Goal: Contribute content: Contribute content

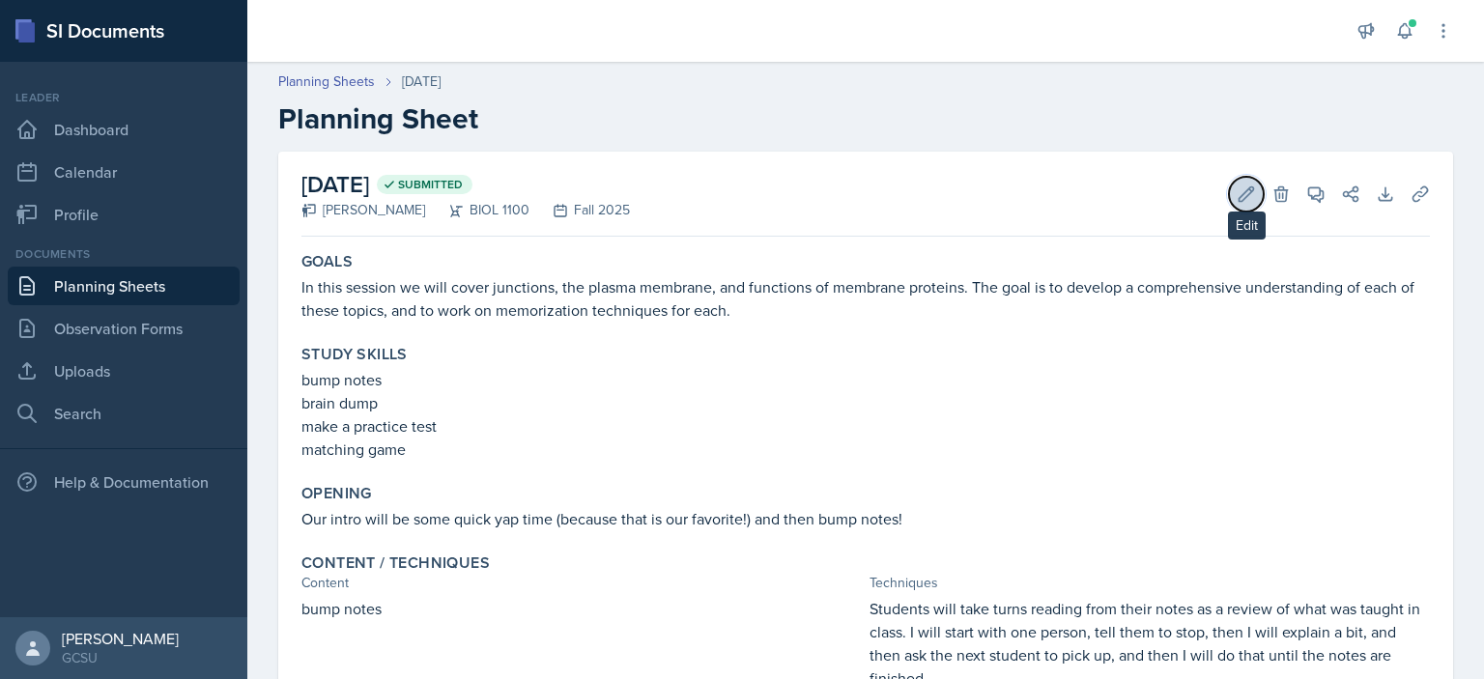
click at [1237, 185] on icon at bounding box center [1246, 194] width 19 height 19
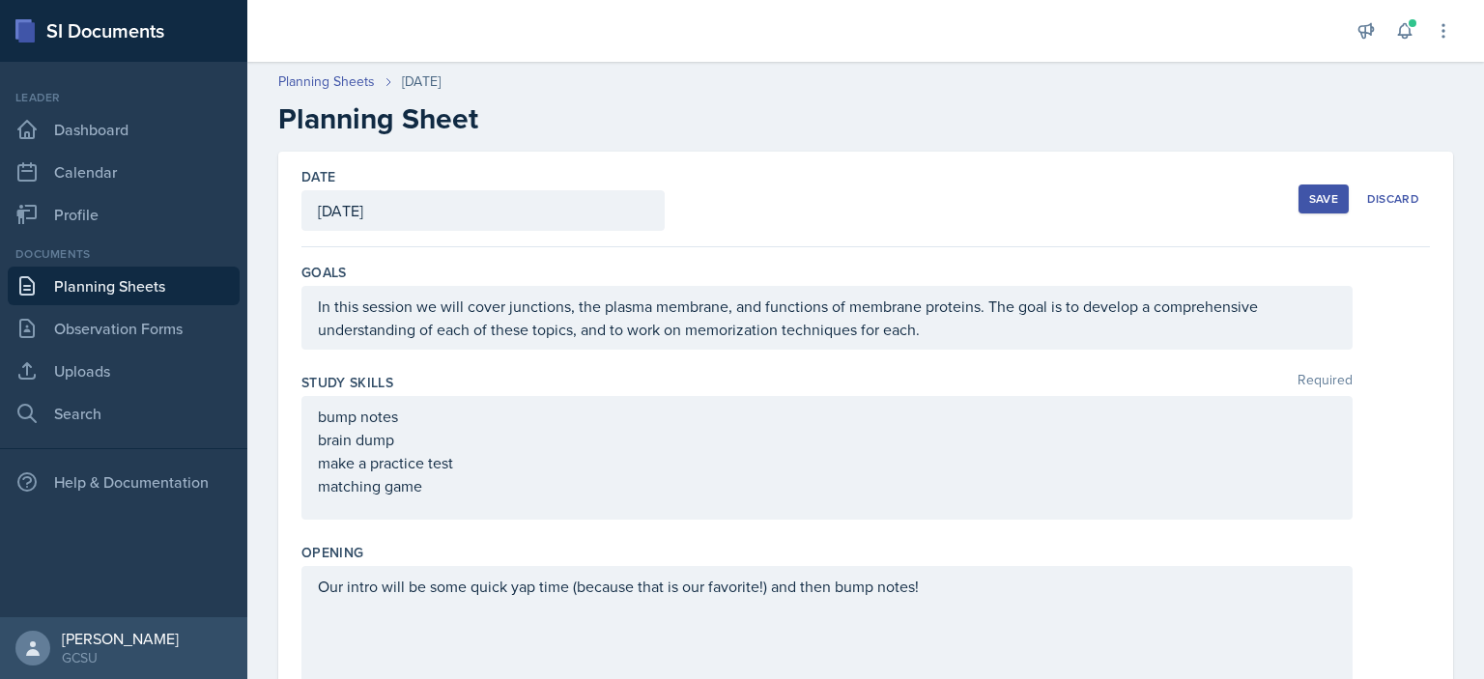
scroll to position [1090, 0]
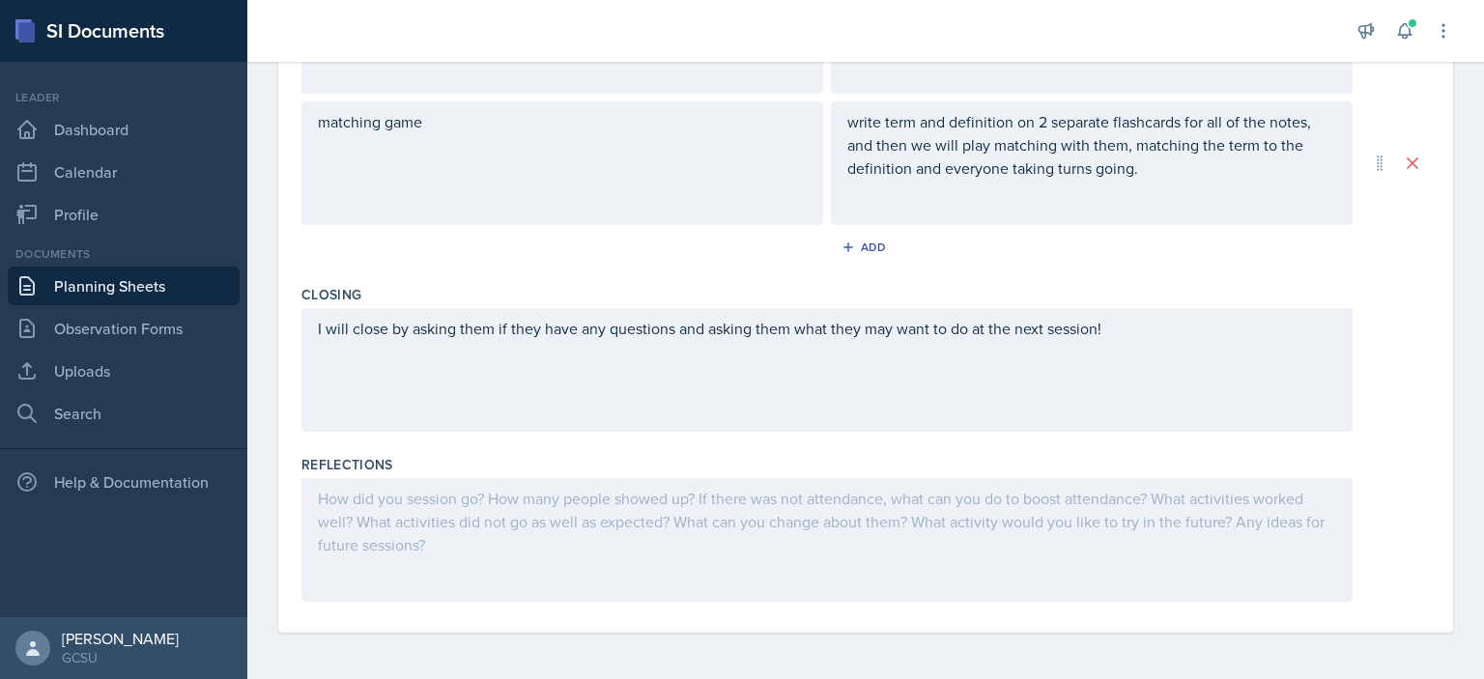
click at [616, 558] on div at bounding box center [826, 540] width 1051 height 124
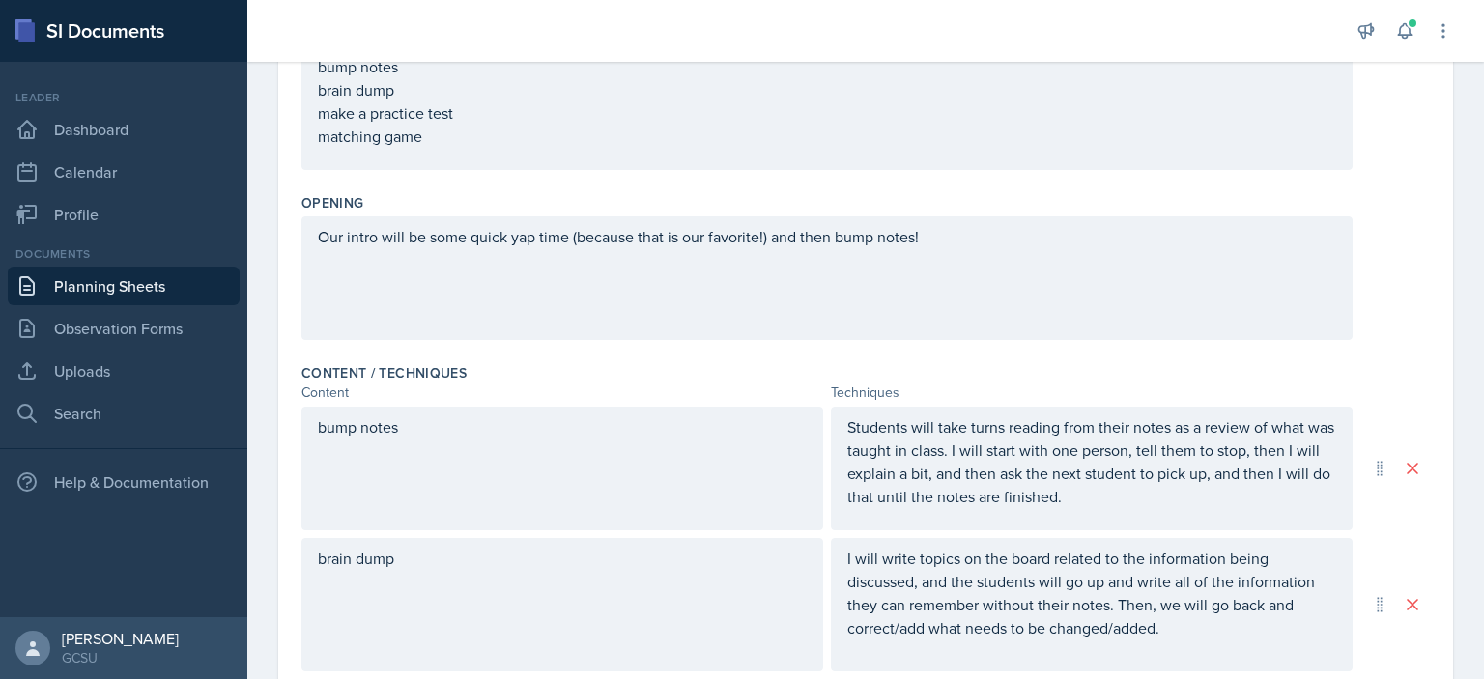
scroll to position [0, 0]
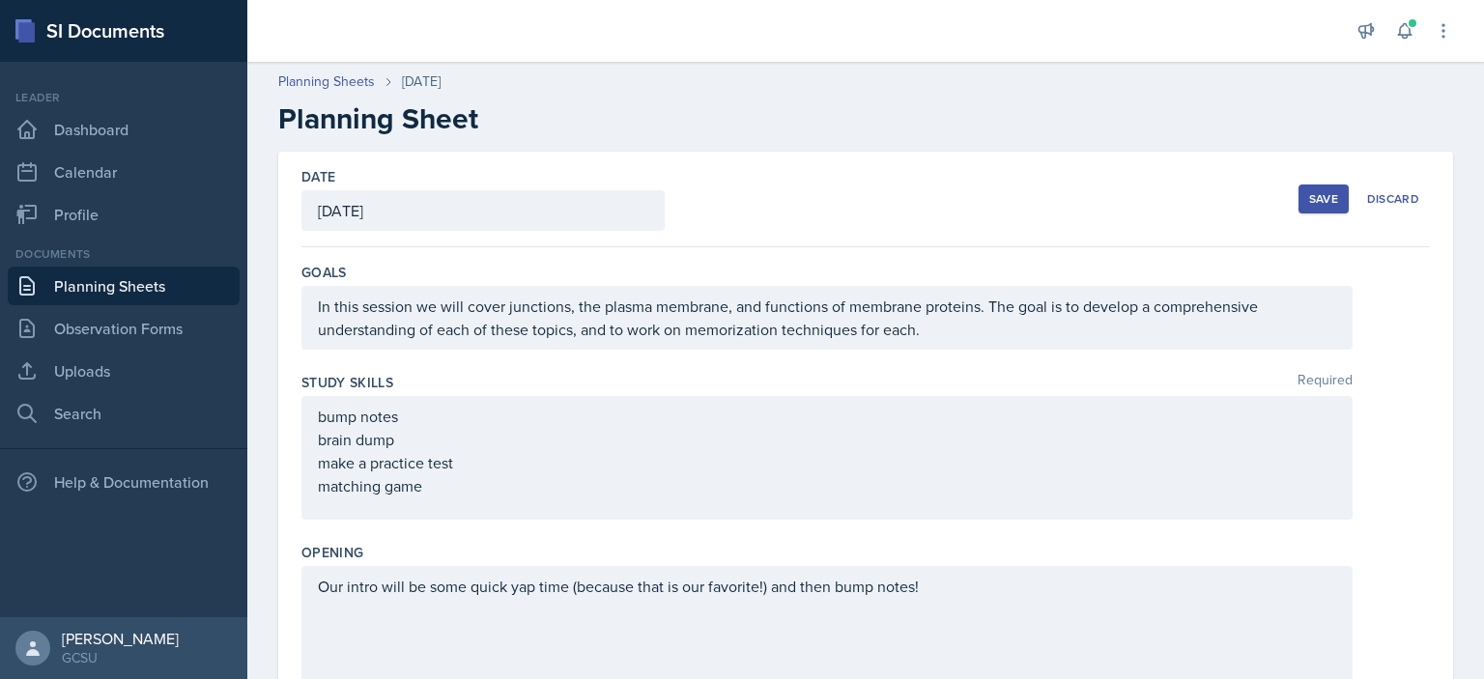
click at [1302, 187] on button "Save" at bounding box center [1324, 199] width 50 height 29
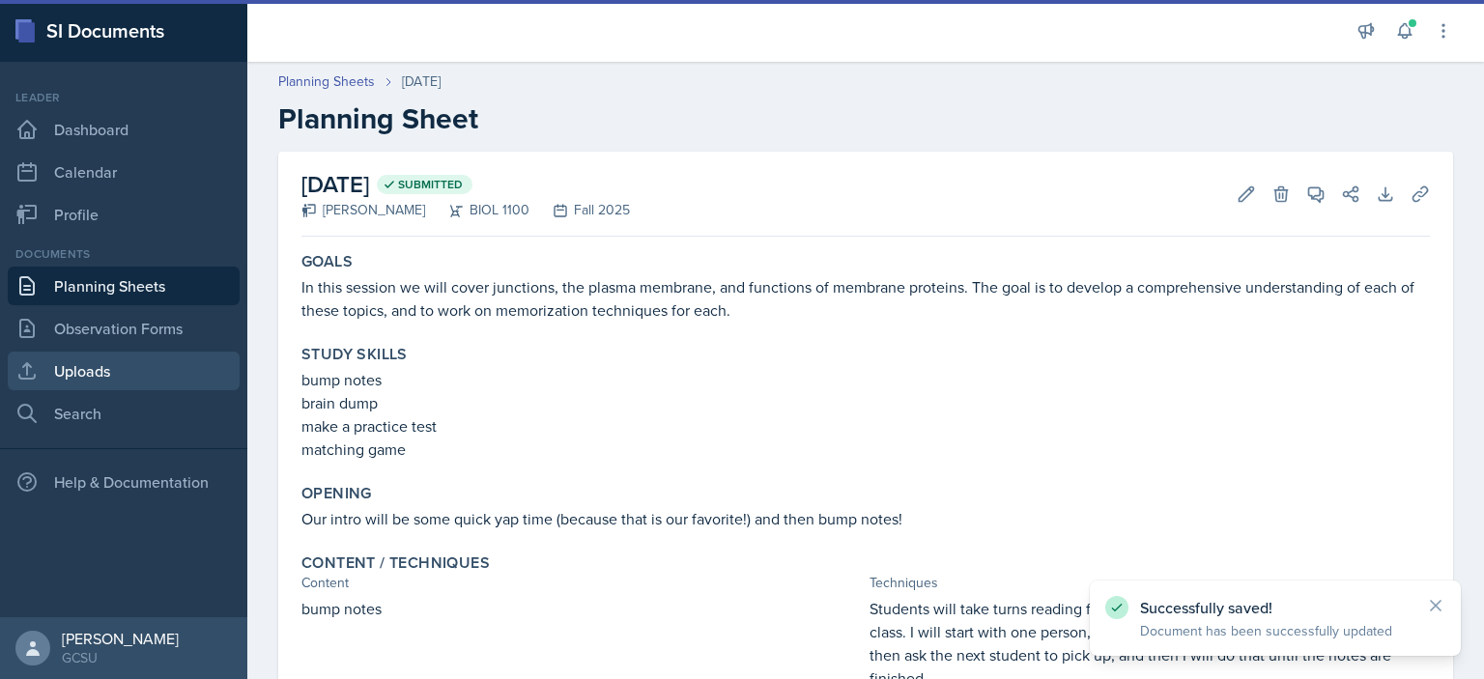
click at [127, 368] on link "Uploads" at bounding box center [124, 371] width 232 height 39
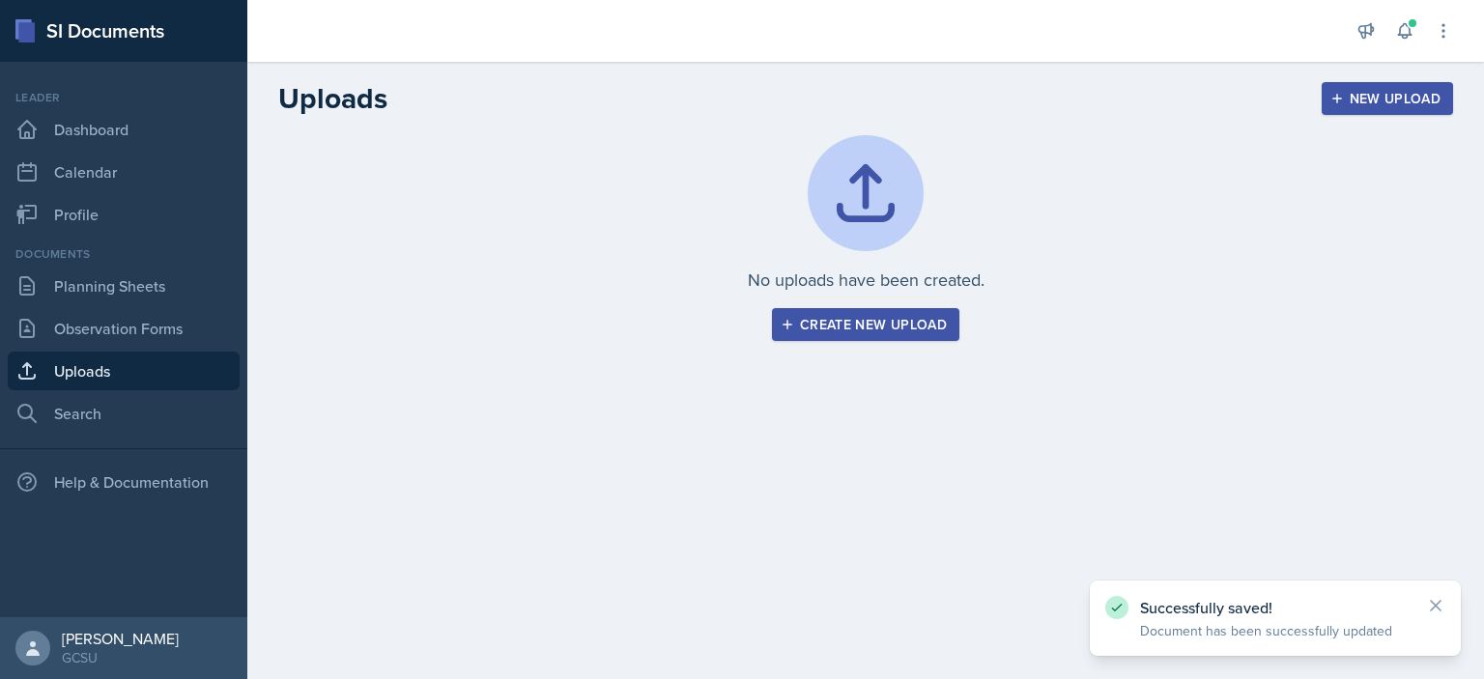
click at [844, 331] on div "Create new upload" at bounding box center [866, 324] width 162 height 15
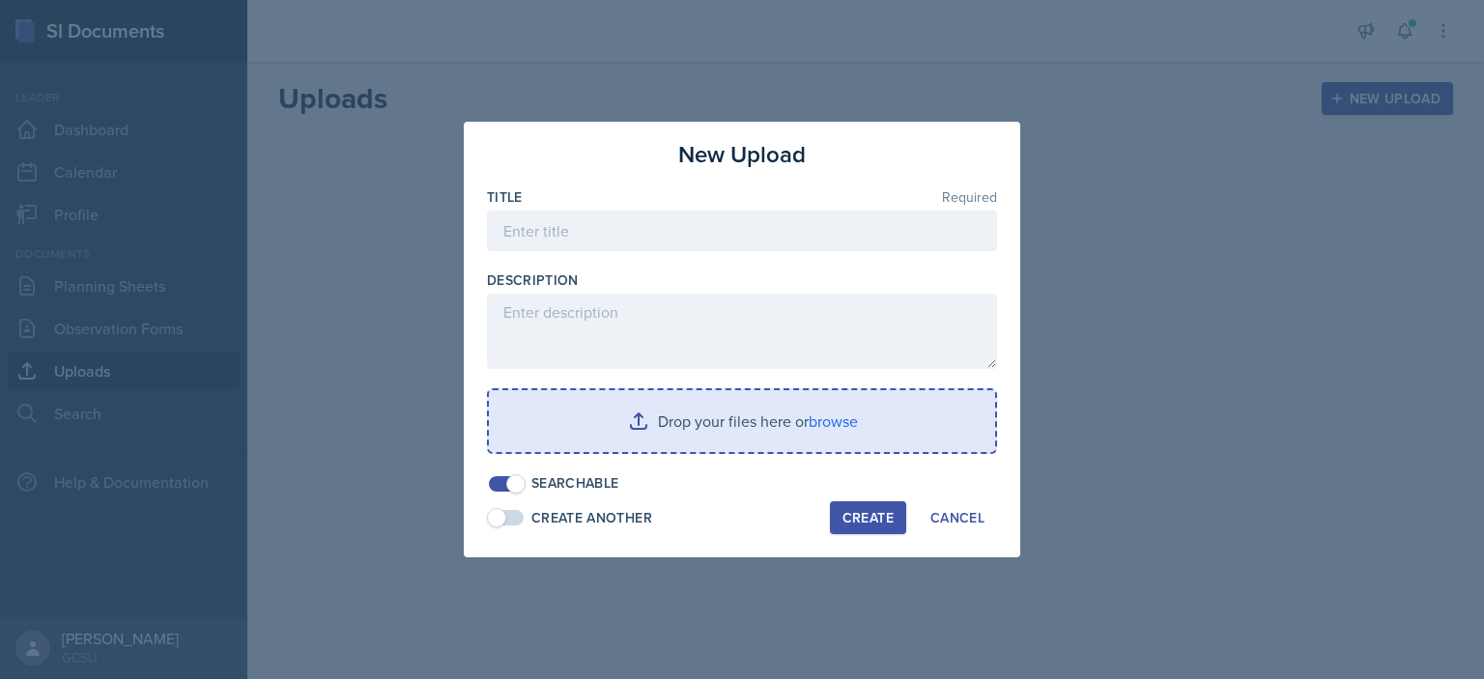
click at [770, 433] on input "file" at bounding box center [742, 421] width 506 height 62
click at [736, 412] on input "file" at bounding box center [742, 421] width 506 height 62
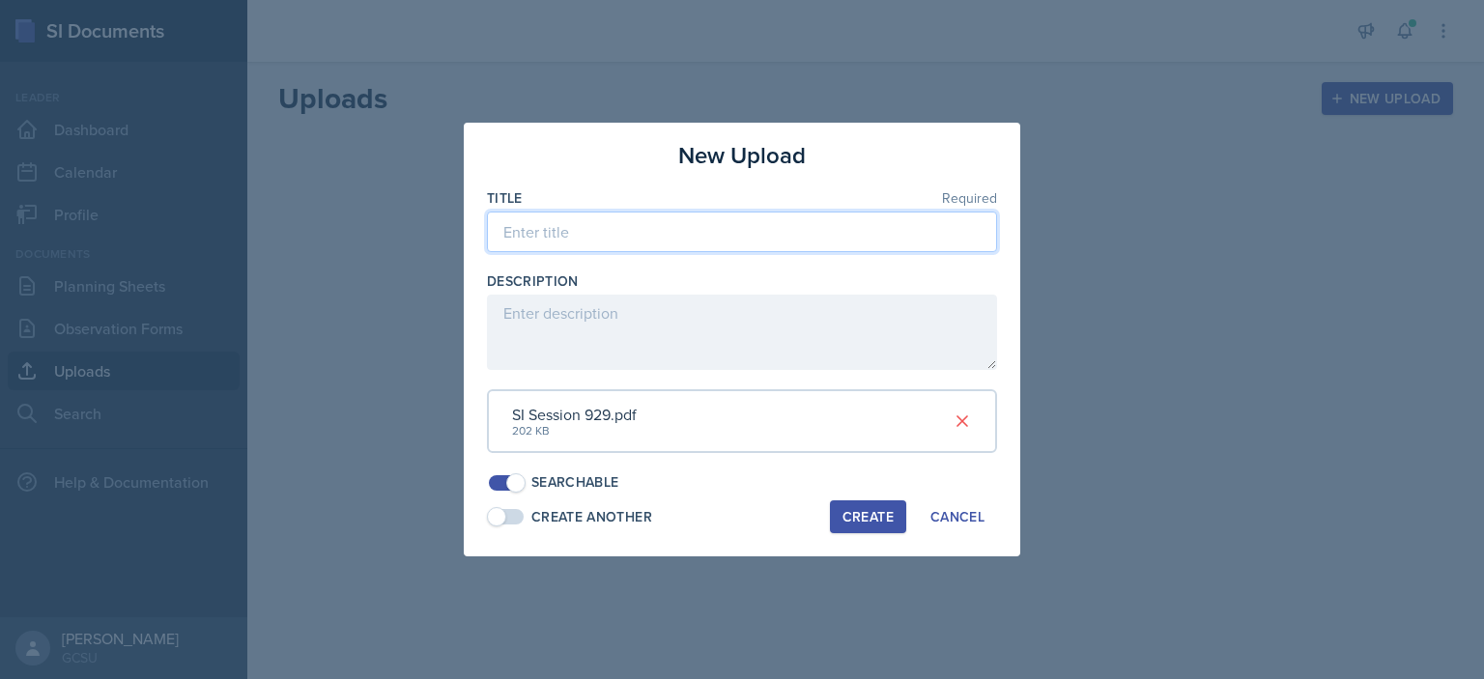
click at [582, 244] on input at bounding box center [742, 232] width 510 height 41
type input "SI Session 9/29 Slideshow - CMF"
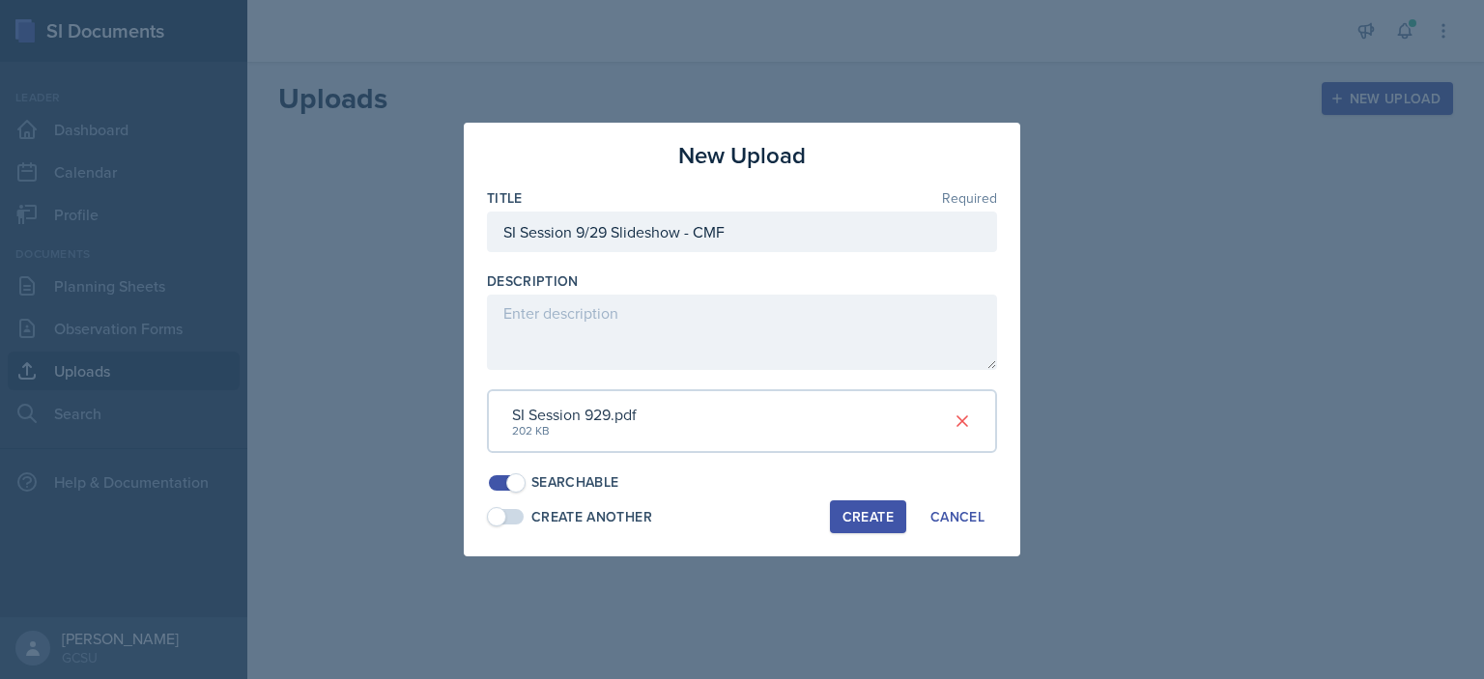
click at [875, 514] on div "Create" at bounding box center [868, 516] width 51 height 15
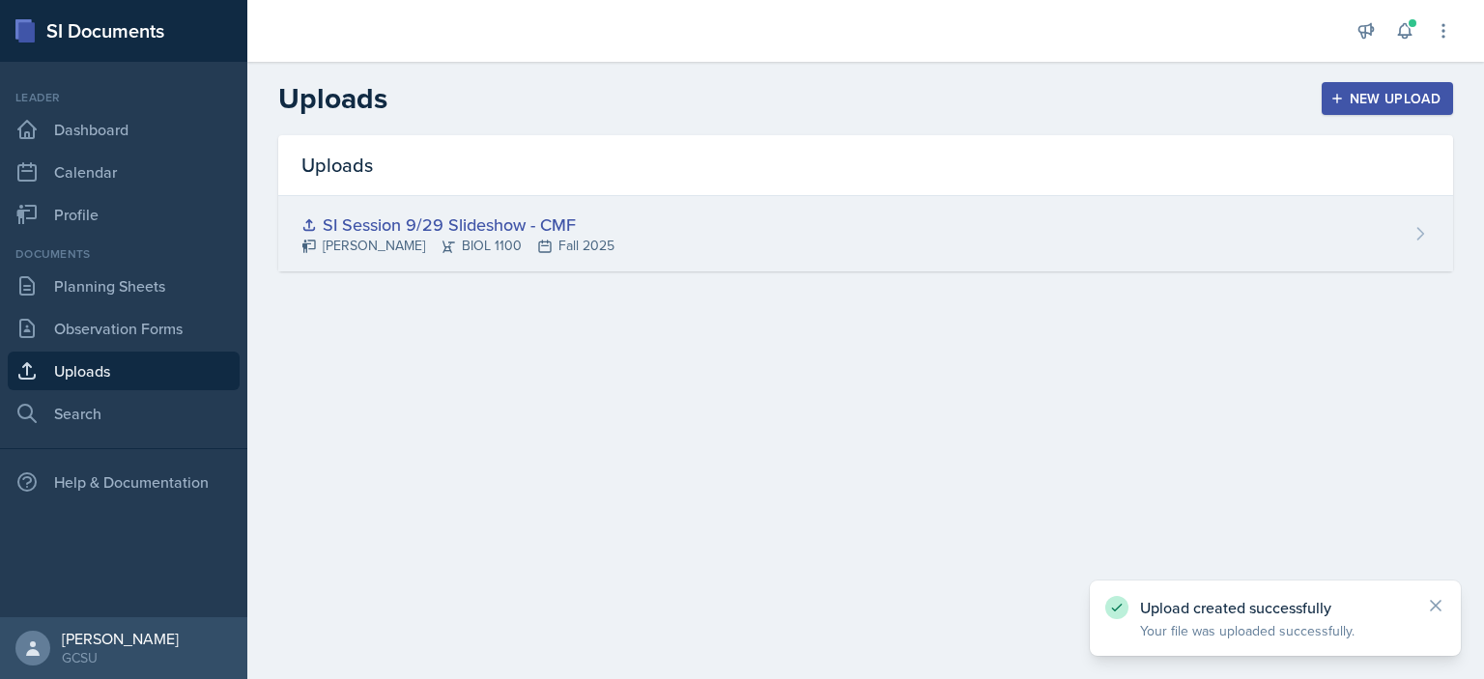
click at [501, 222] on div "SI Session 9/29 Slideshow - CMF" at bounding box center [457, 225] width 313 height 26
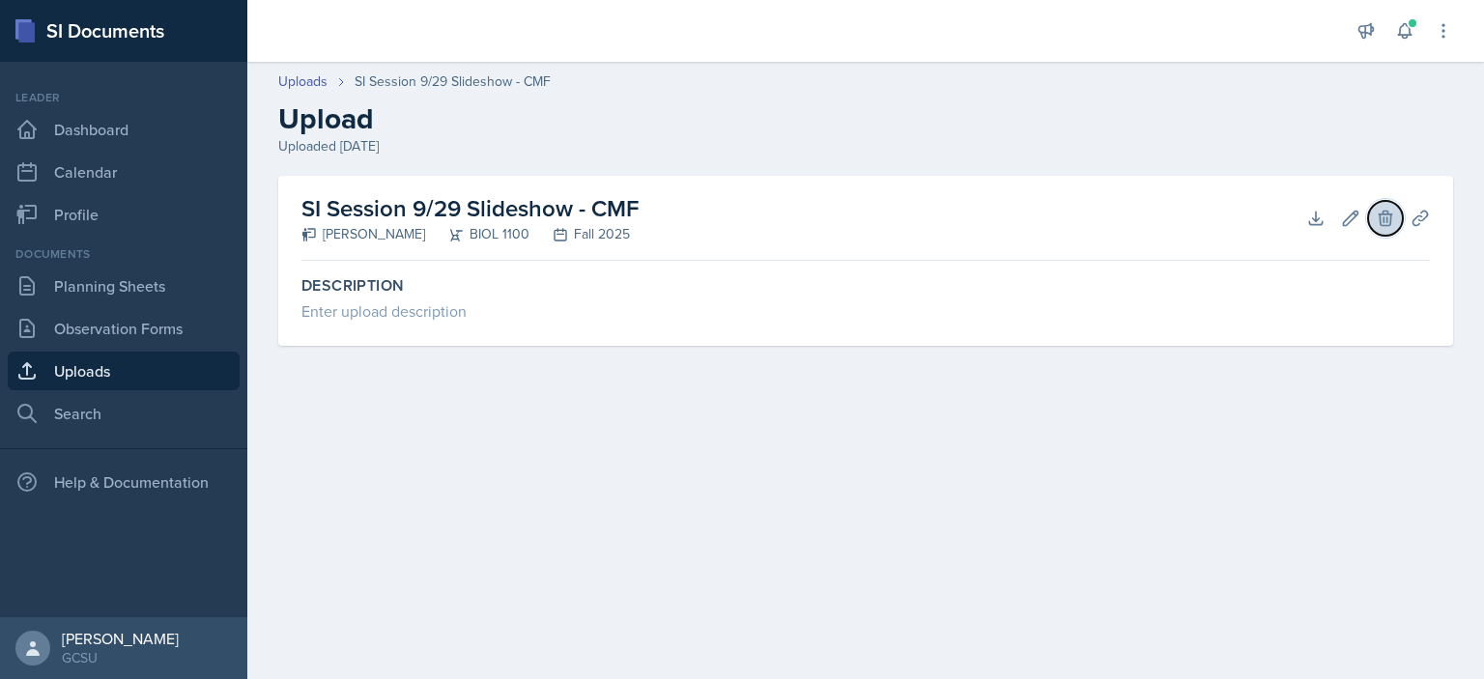
click at [1372, 228] on button "Delete" at bounding box center [1385, 218] width 35 height 35
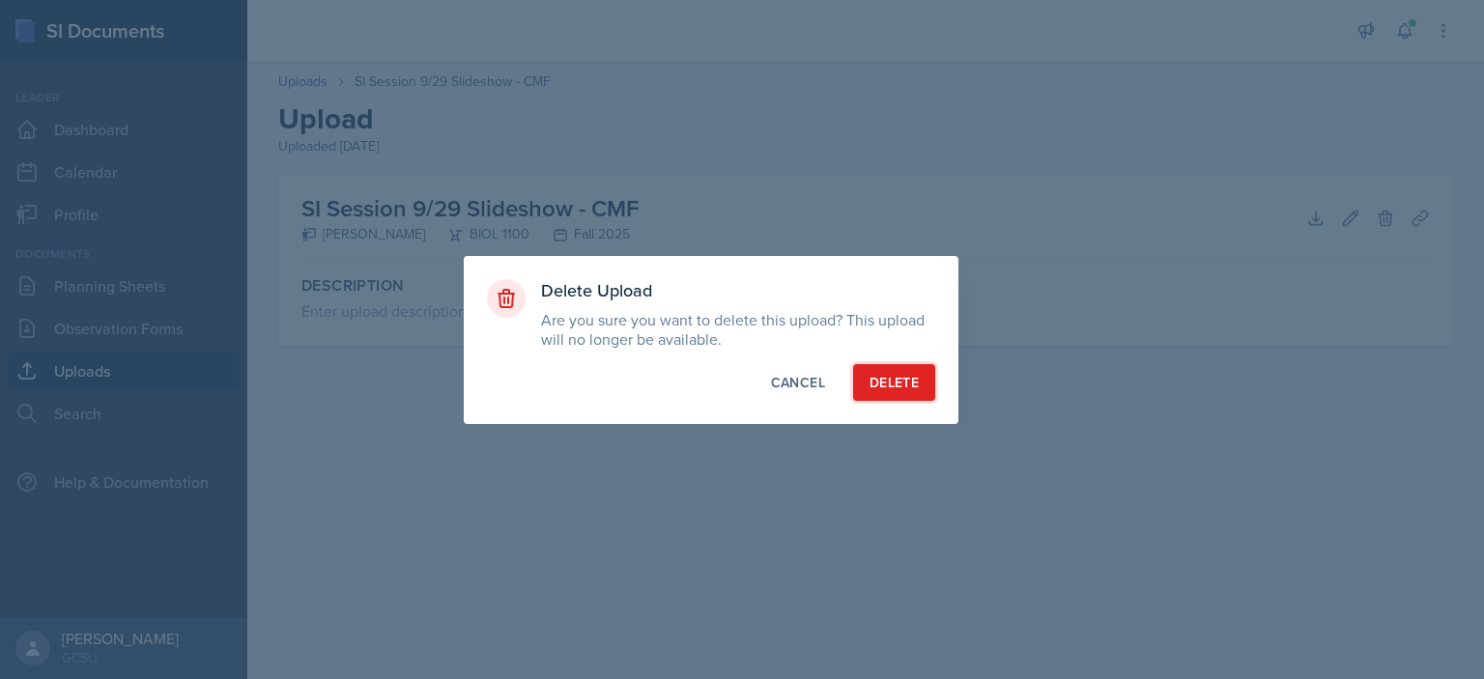
click at [896, 382] on div "Delete" at bounding box center [894, 382] width 49 height 19
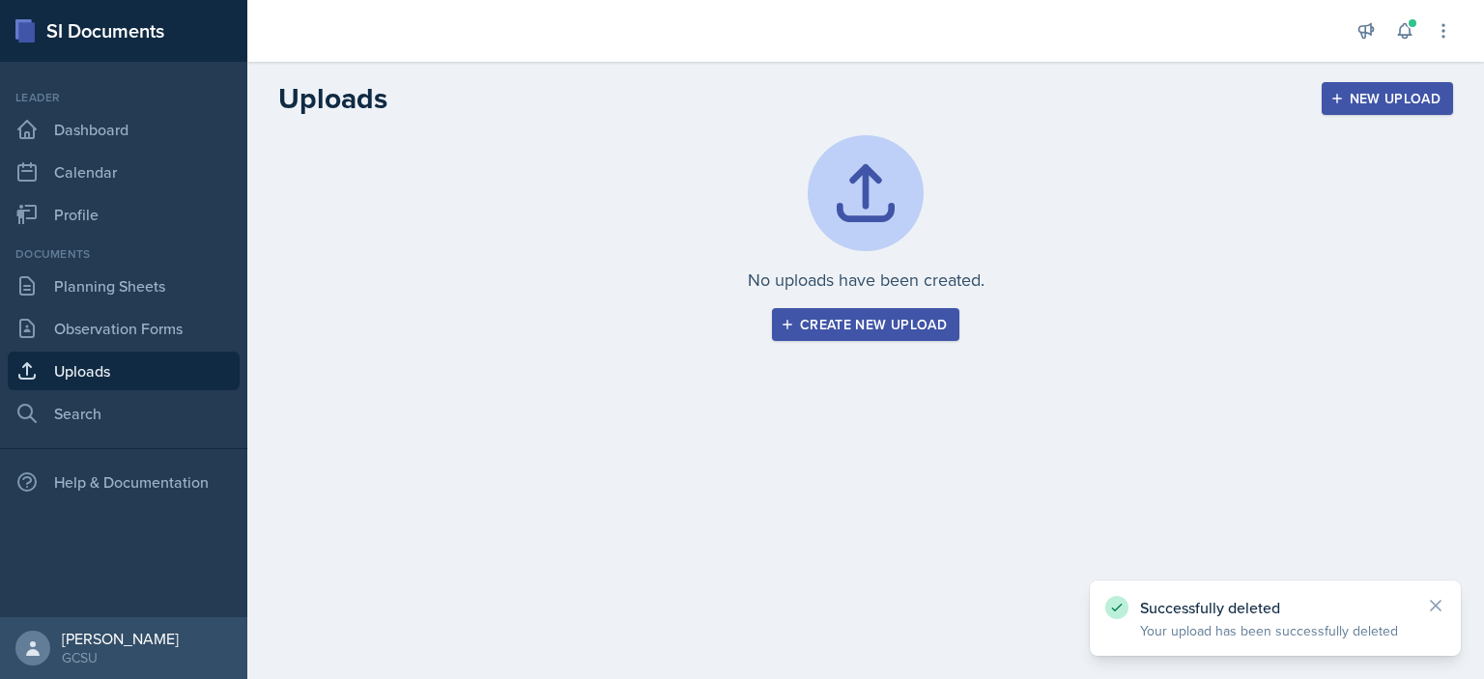
click at [881, 334] on button "Create new upload" at bounding box center [865, 324] width 187 height 33
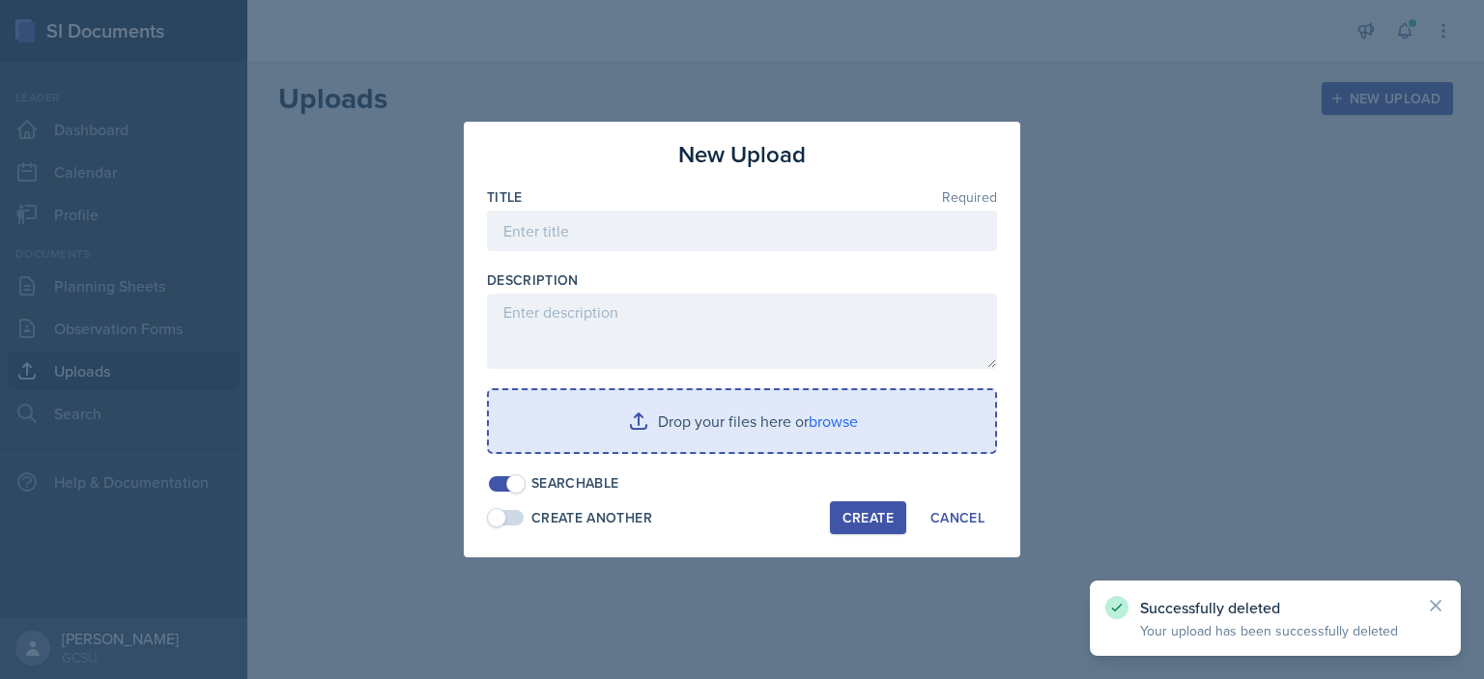
click at [690, 419] on input "file" at bounding box center [742, 421] width 506 height 62
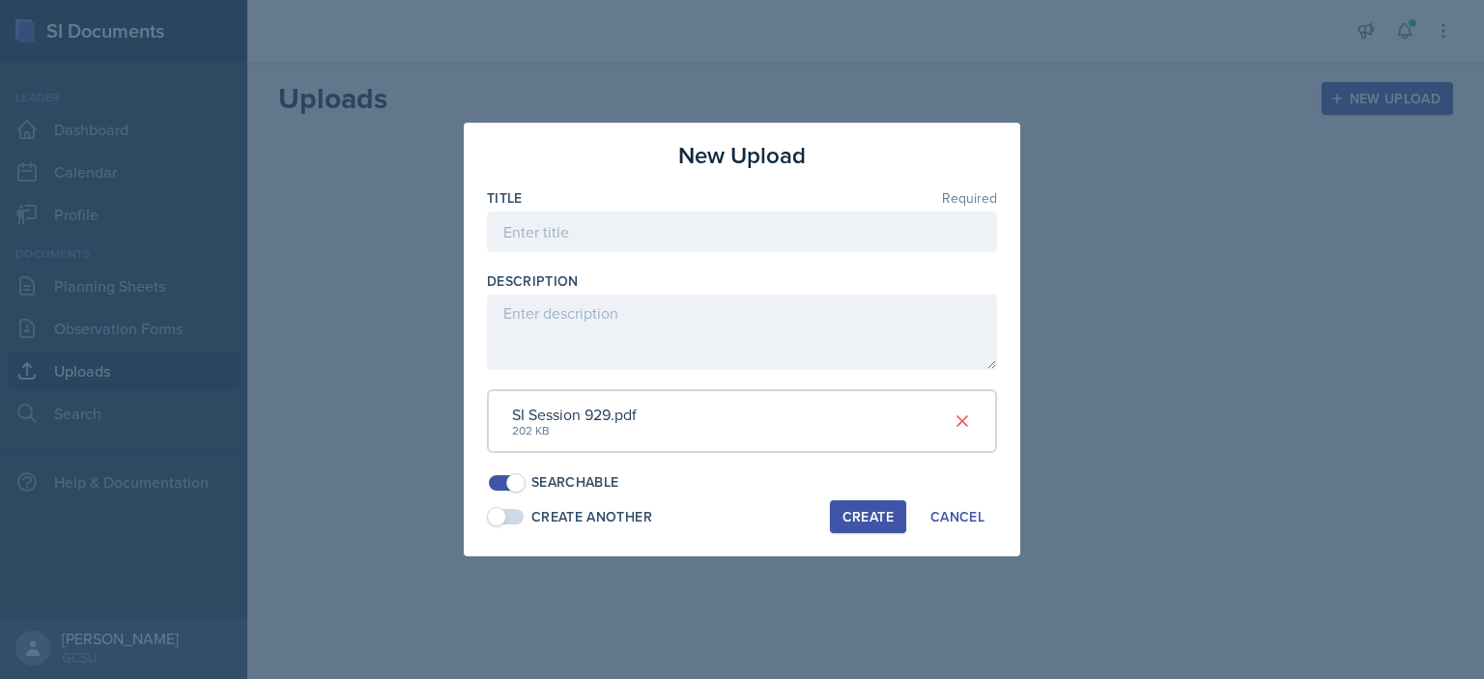
click at [573, 255] on div at bounding box center [742, 261] width 510 height 19
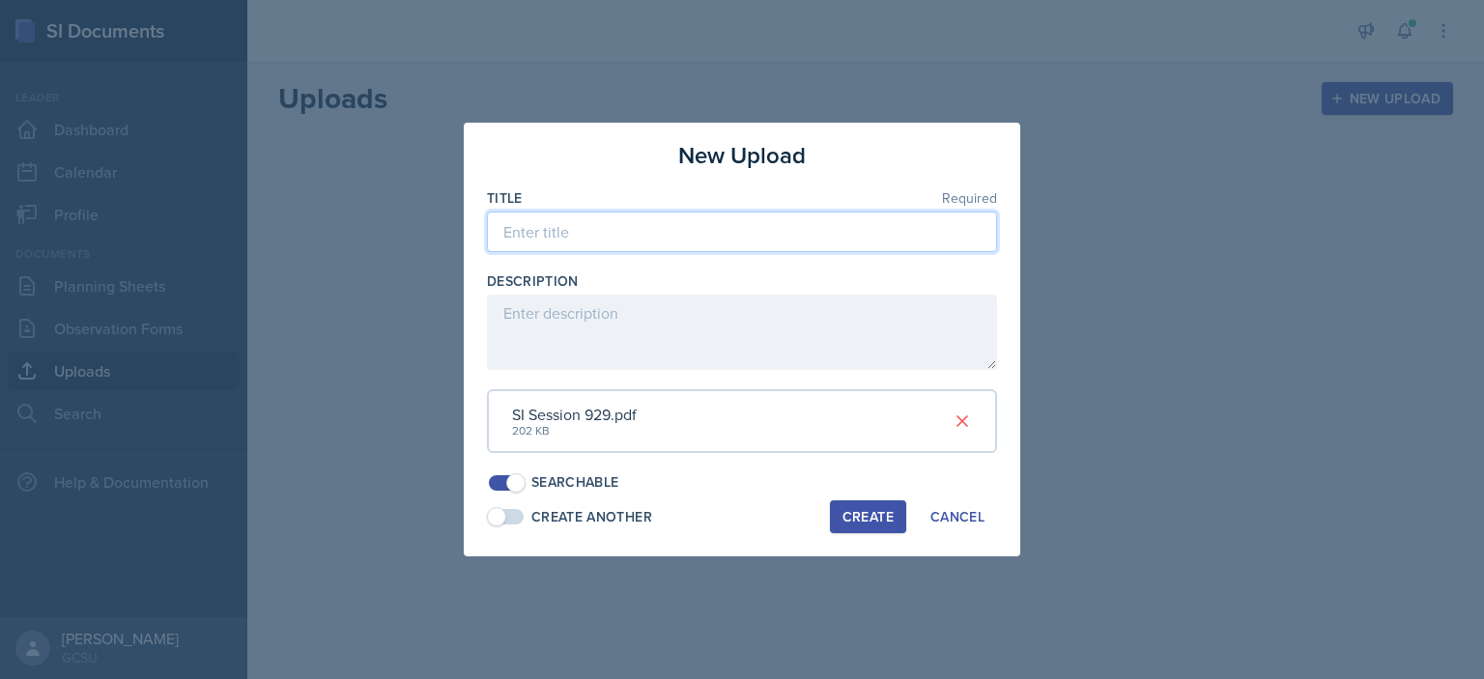
click at [564, 243] on input at bounding box center [742, 232] width 510 height 41
type input "SI Session 9/29 - CMF"
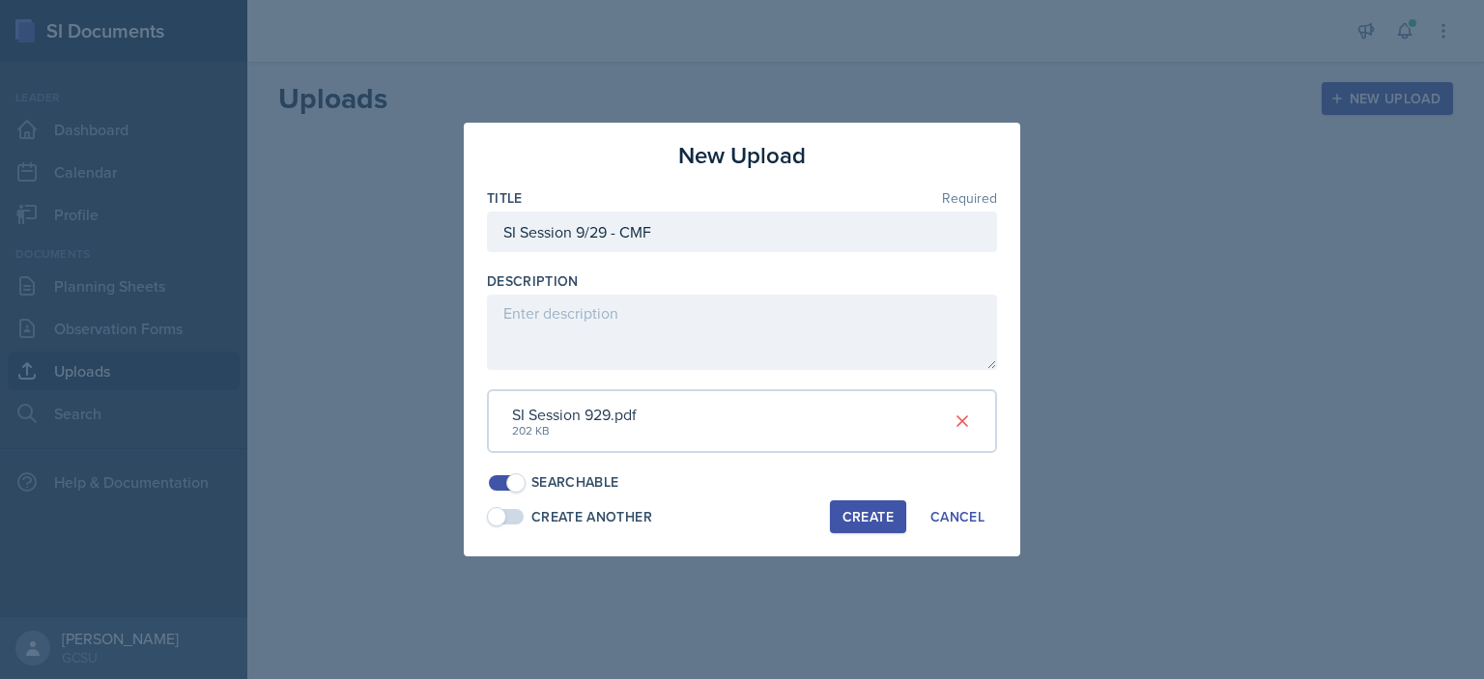
click at [849, 530] on button "Create" at bounding box center [868, 517] width 76 height 33
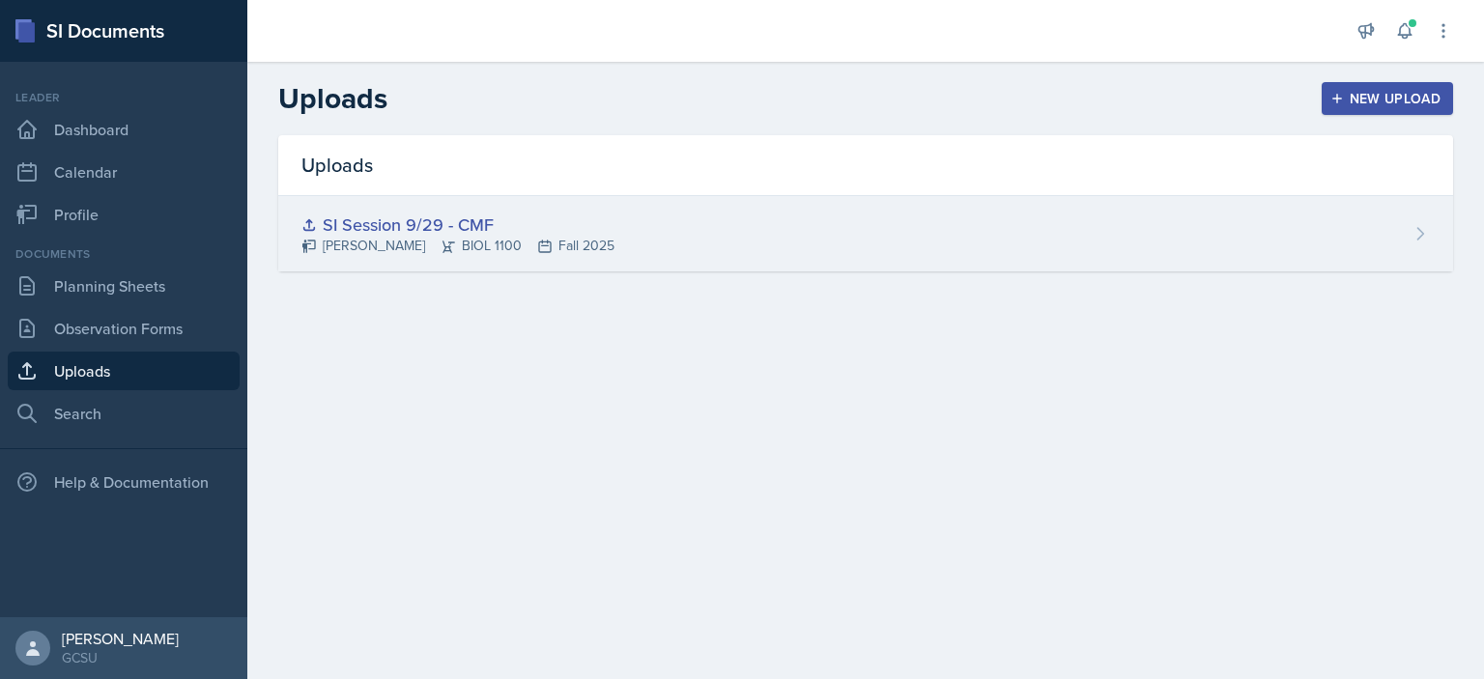
click at [489, 214] on div "SI Session 9/29 - CMF" at bounding box center [457, 225] width 313 height 26
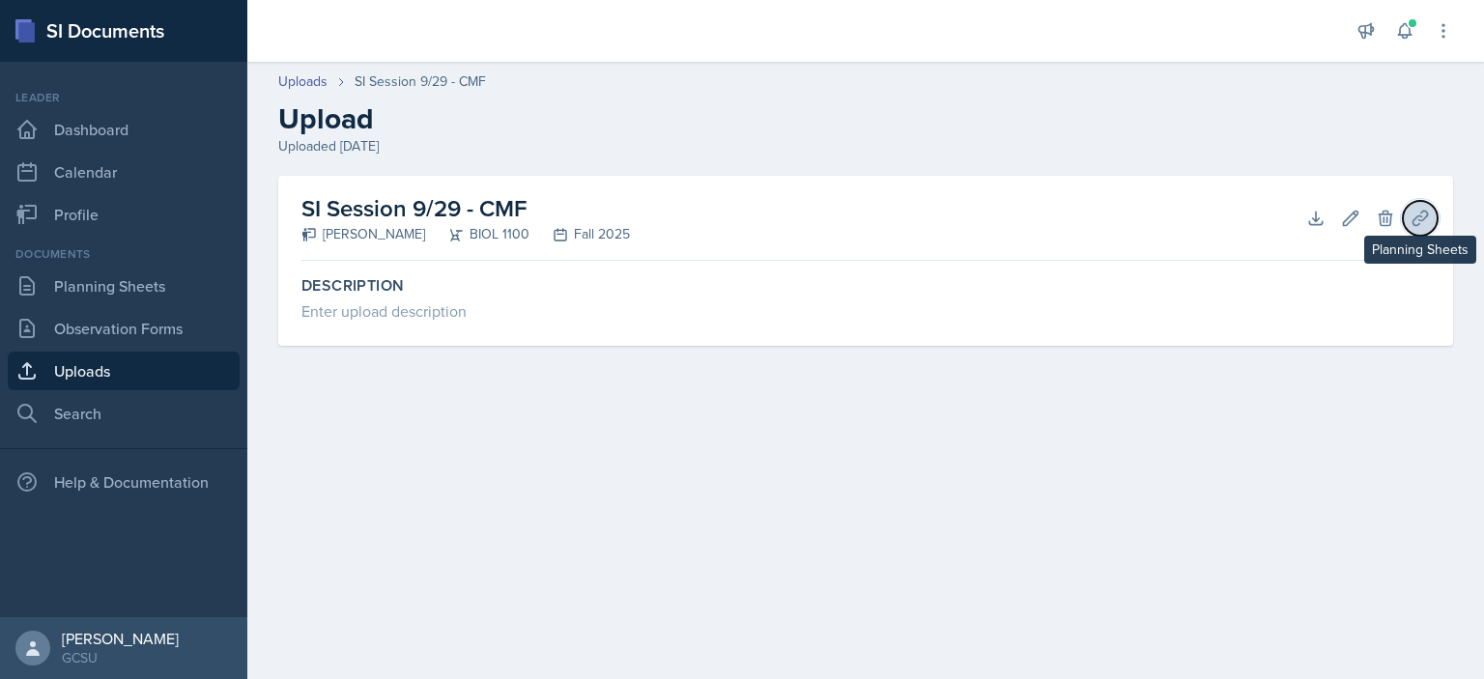
click at [1422, 212] on icon at bounding box center [1420, 218] width 14 height 14
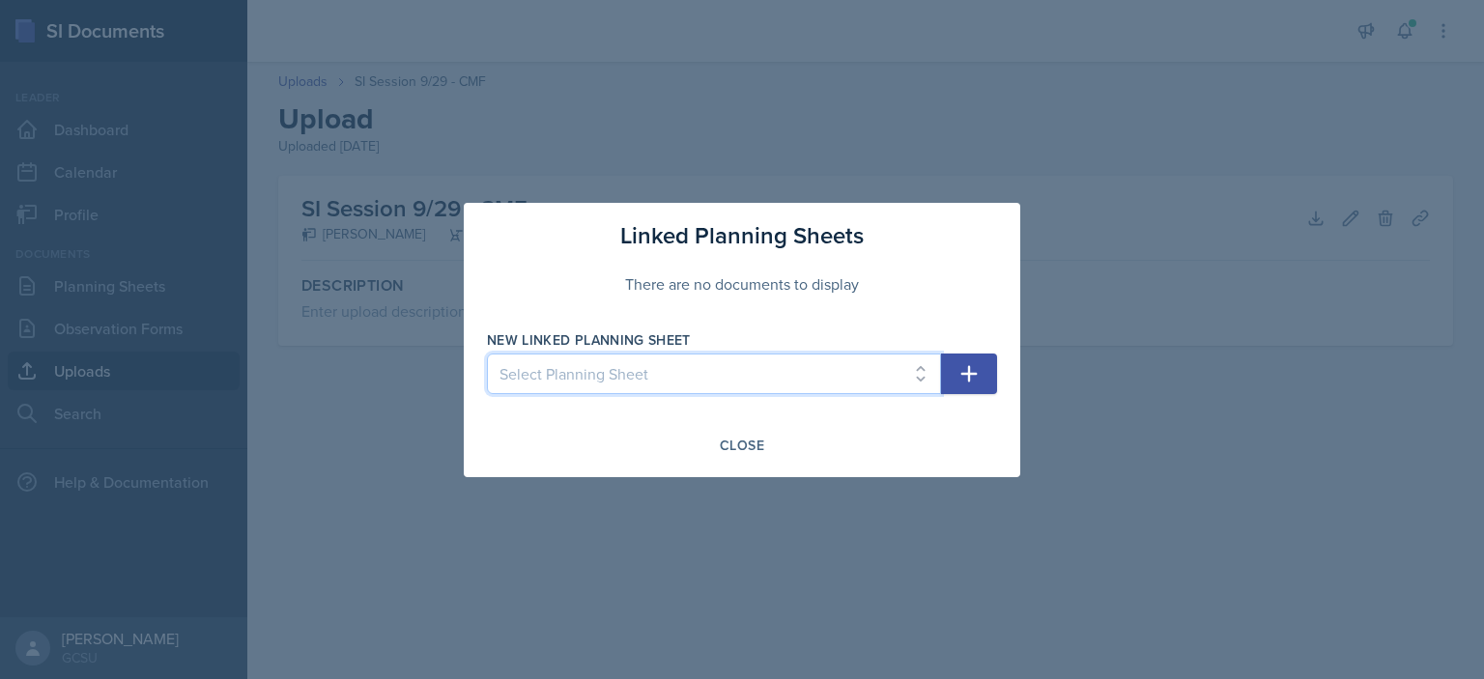
click at [902, 368] on select "Select Planning Sheet [DATE] [DATE] [DATE] [DATE] [DATE] [DATE] [DATE] [DATE] […" at bounding box center [714, 374] width 454 height 41
select select "13b6d895-88e5-47e8-877d-0e9f30d0f50c"
click at [487, 354] on select "Select Planning Sheet [DATE] [DATE] [DATE] [DATE] [DATE] [DATE] [DATE] [DATE] […" at bounding box center [714, 374] width 454 height 41
click at [988, 379] on button "button" at bounding box center [969, 374] width 56 height 41
select select
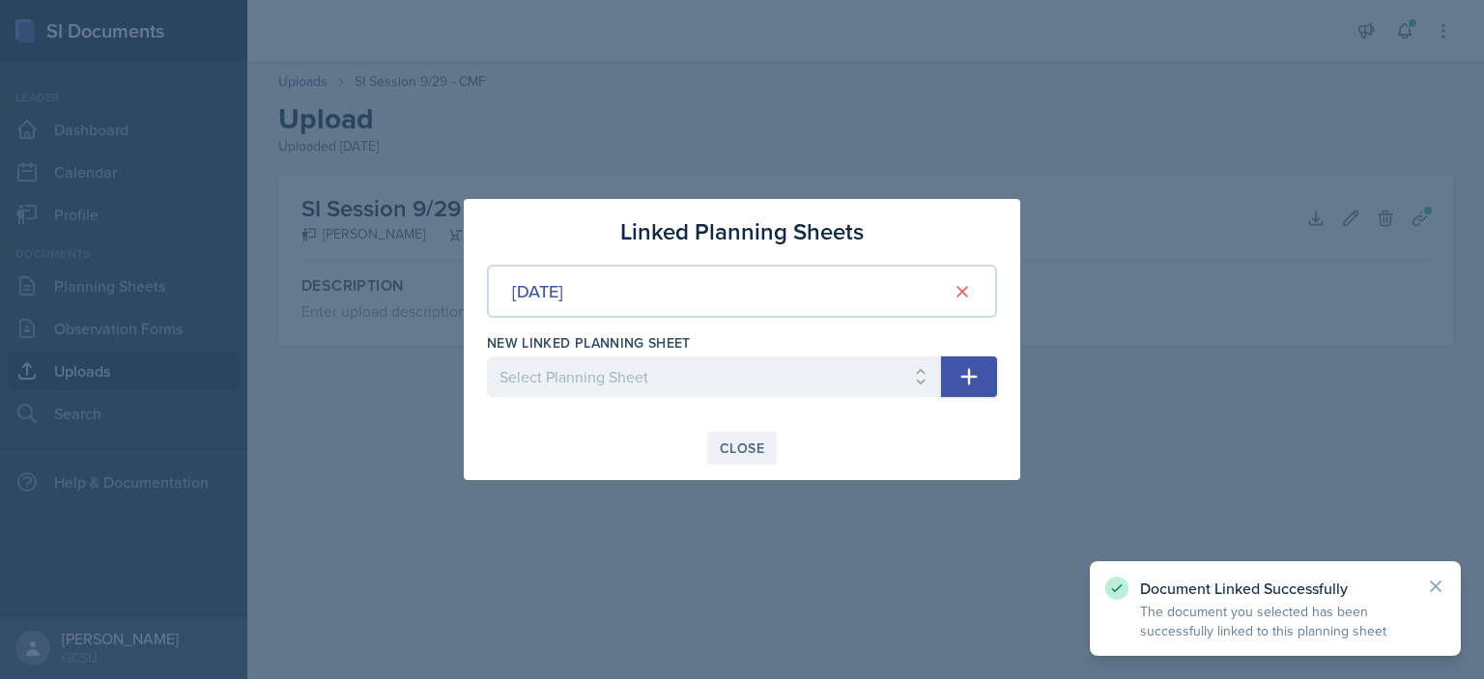
click at [742, 442] on div "Close" at bounding box center [742, 448] width 44 height 15
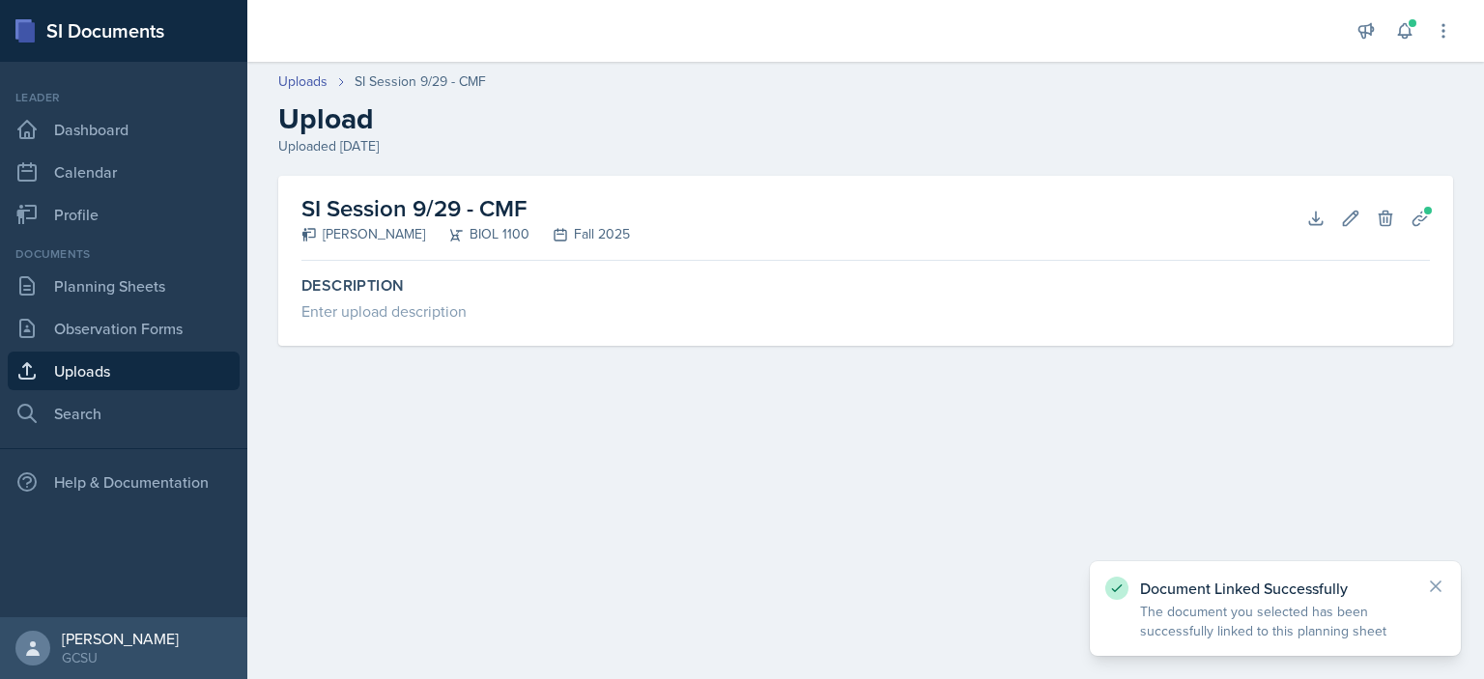
click at [395, 204] on h2 "SI Session 9/29 - CMF" at bounding box center [465, 208] width 329 height 35
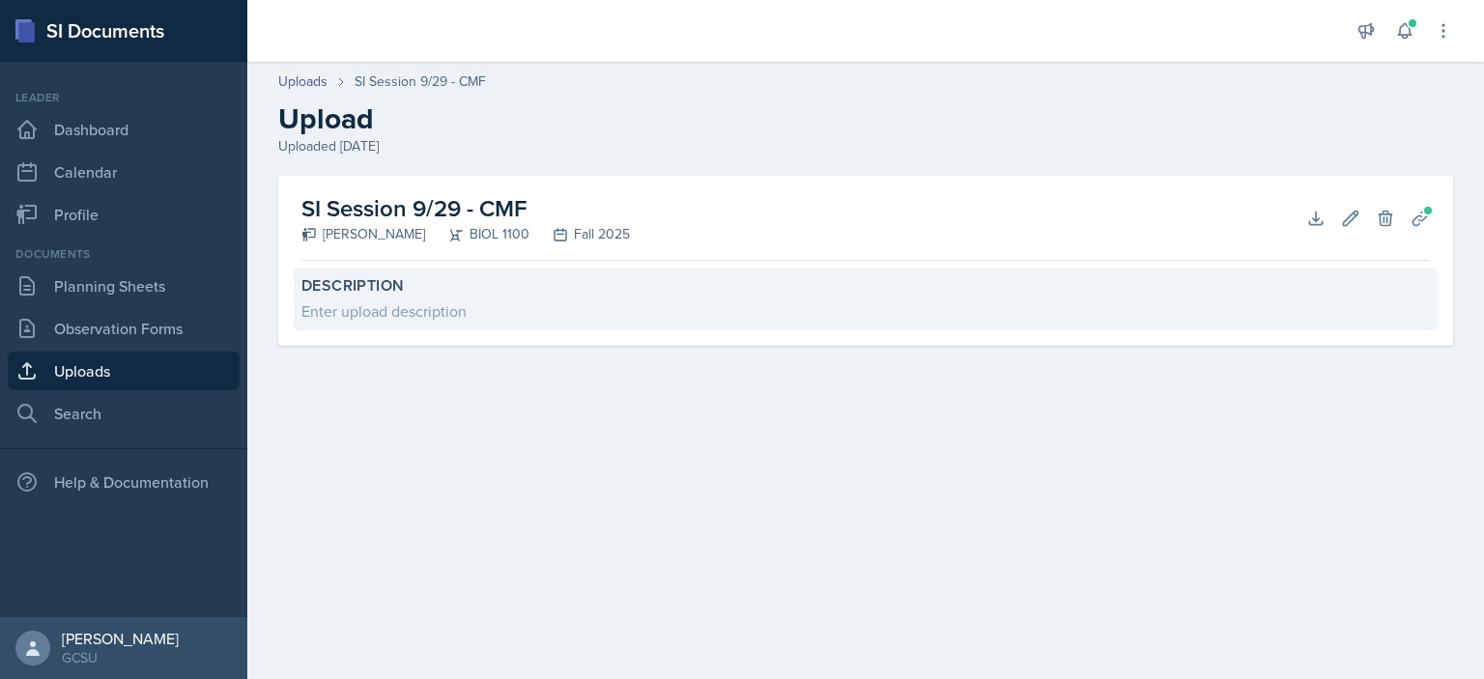
click at [426, 320] on div "Enter upload description" at bounding box center [865, 311] width 1129 height 23
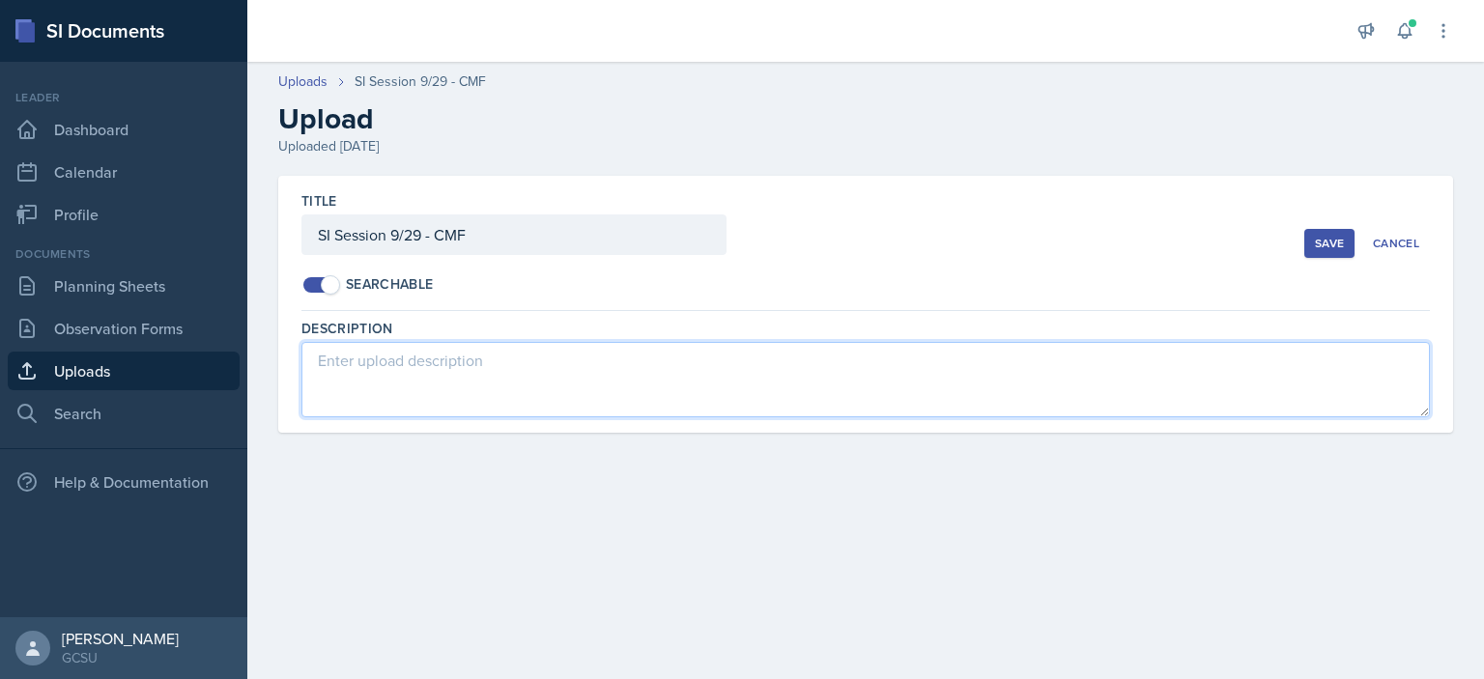
click at [448, 375] on textarea at bounding box center [865, 379] width 1129 height 75
type textarea "Slideshow for session"
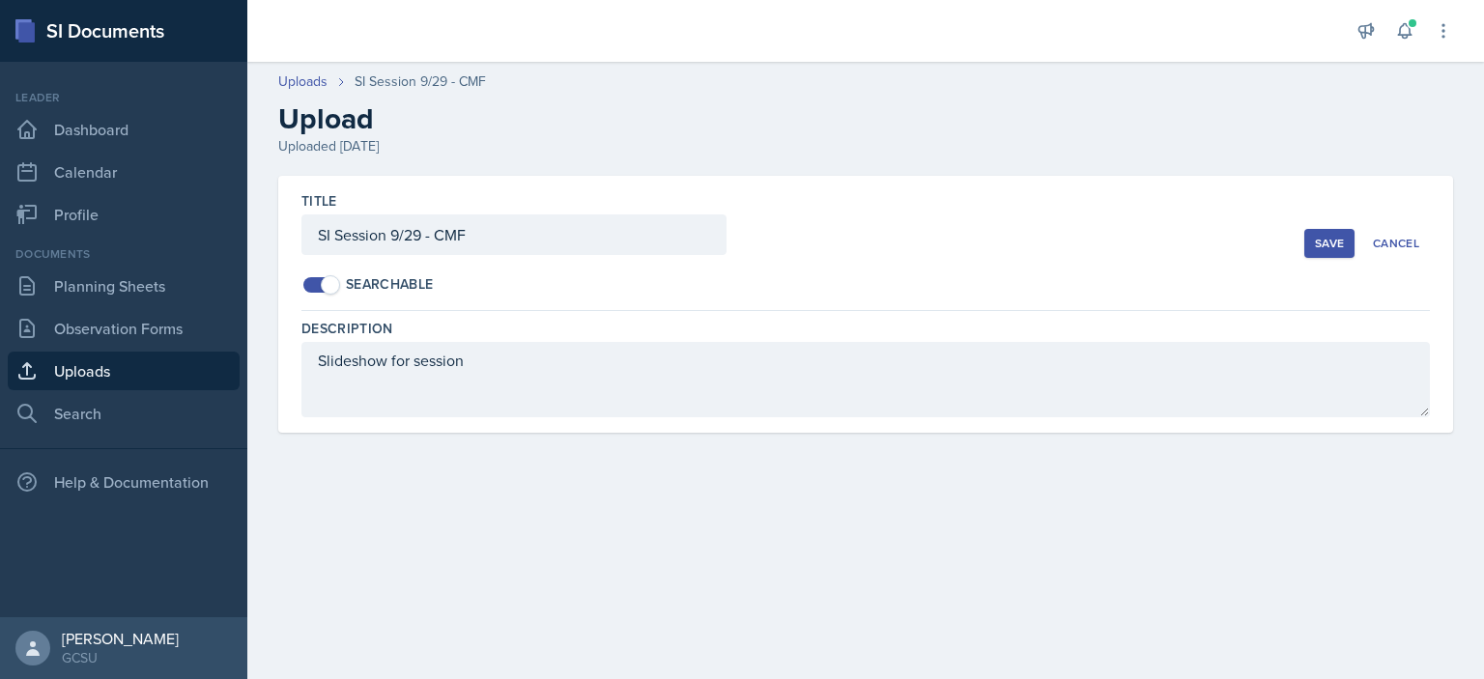
click at [1331, 251] on button "Save" at bounding box center [1329, 243] width 50 height 29
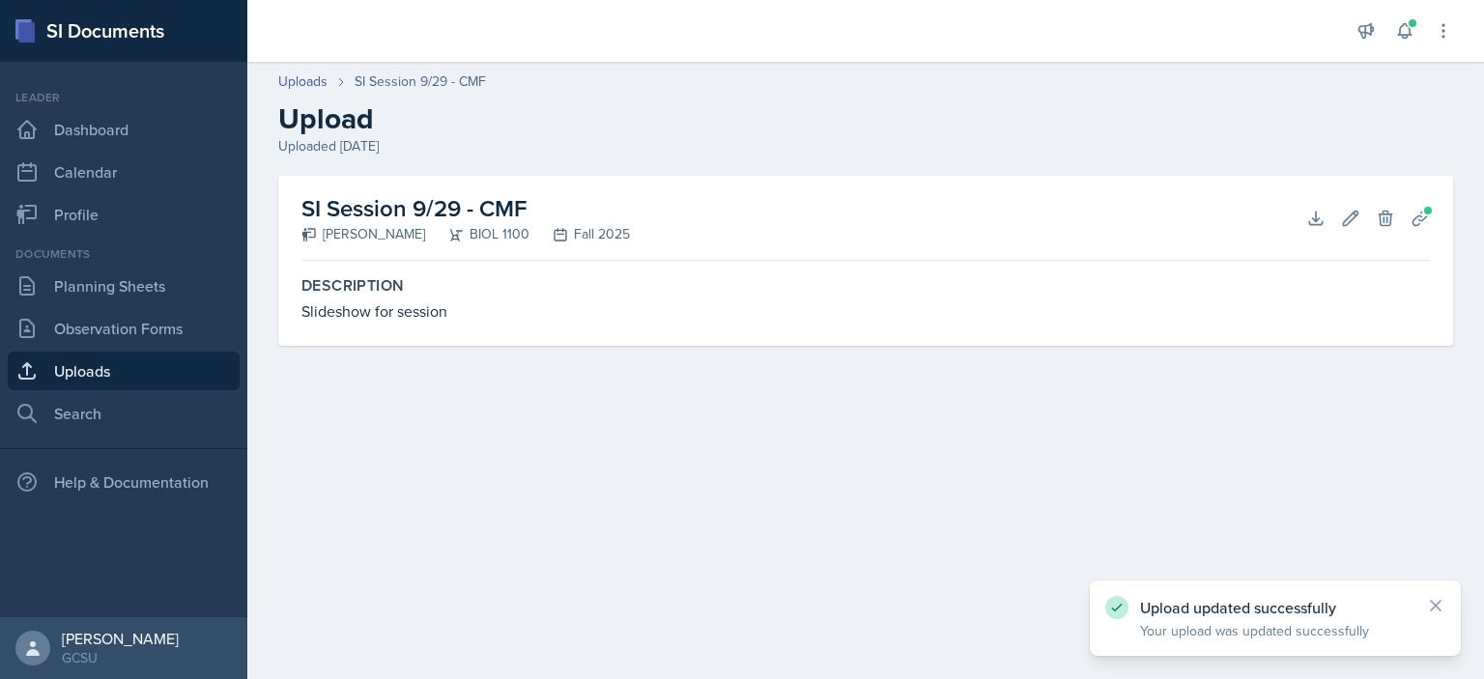
click at [385, 204] on h2 "SI Session 9/29 - CMF" at bounding box center [465, 208] width 329 height 35
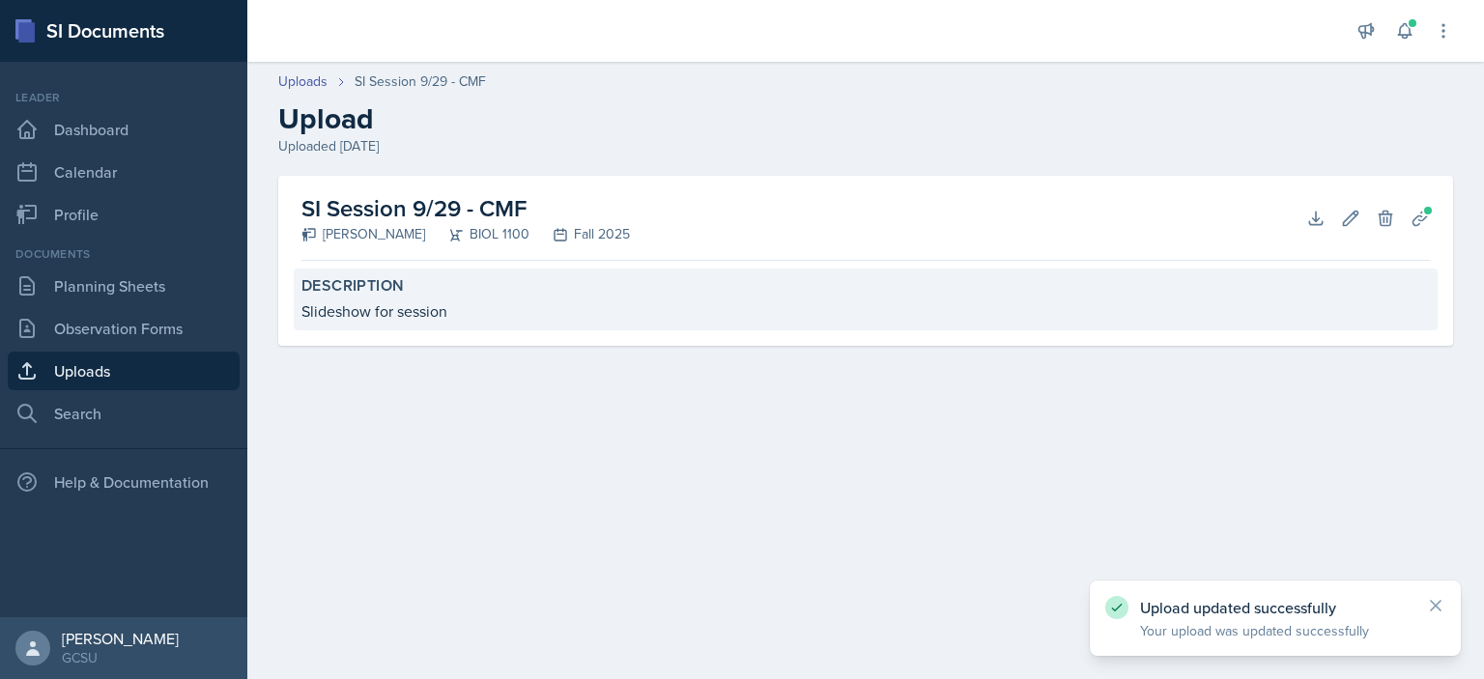
click at [317, 269] on div "Description Slideshow for session" at bounding box center [866, 300] width 1144 height 62
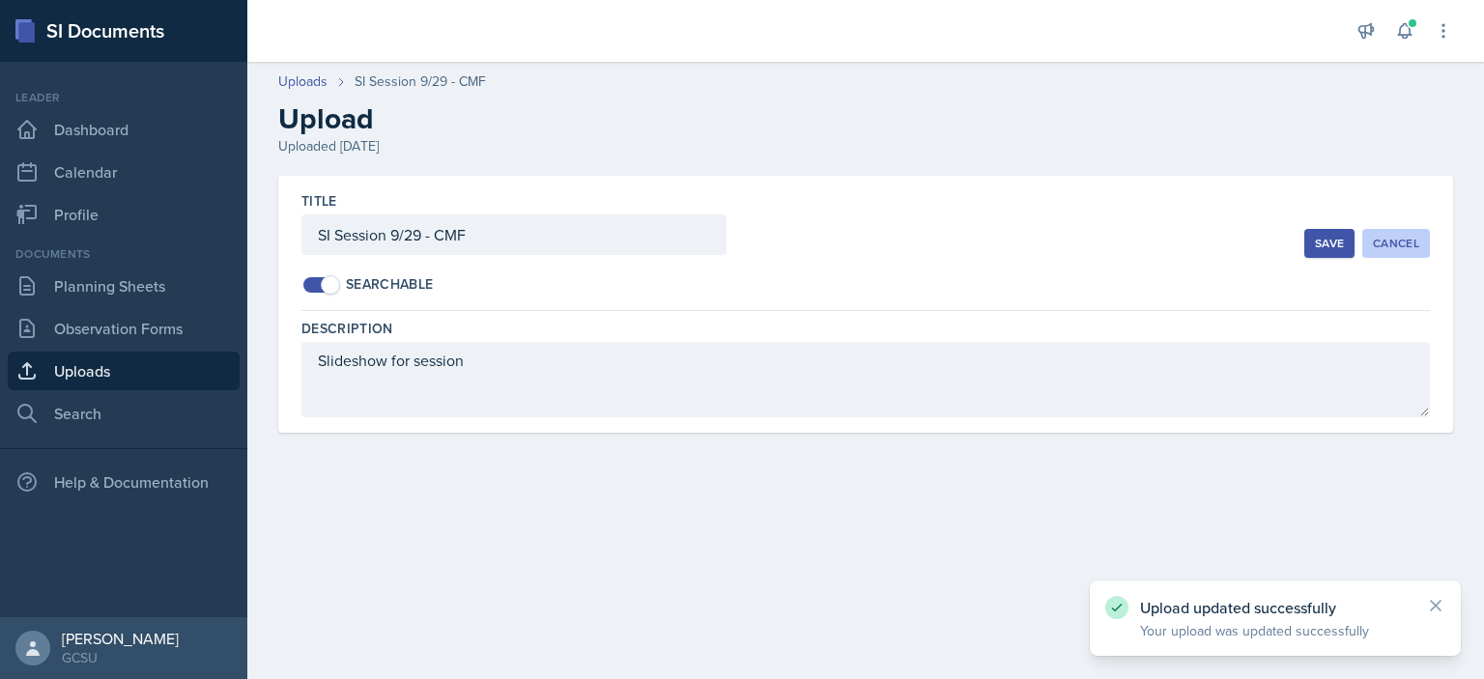
click at [1414, 243] on div "Cancel" at bounding box center [1396, 243] width 46 height 15
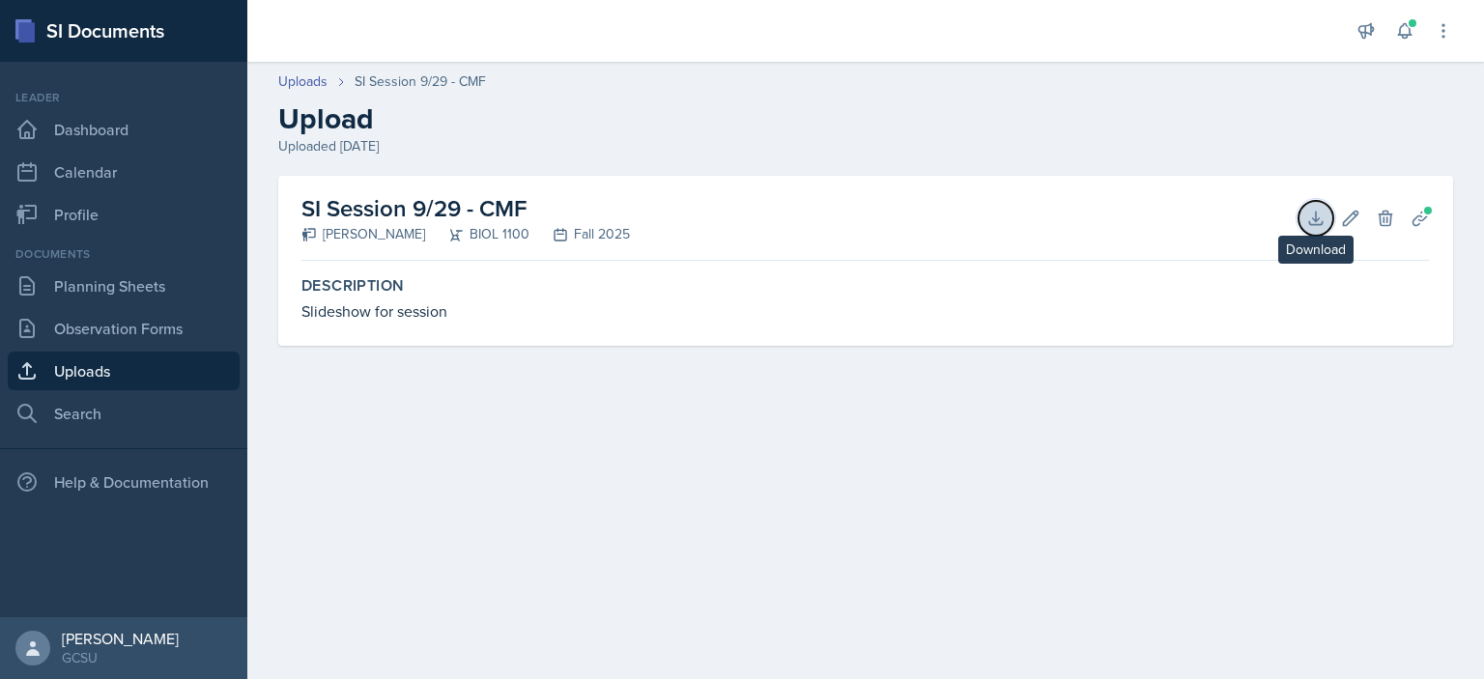
click at [1322, 221] on icon at bounding box center [1315, 218] width 13 height 13
